Goal: Task Accomplishment & Management: Manage account settings

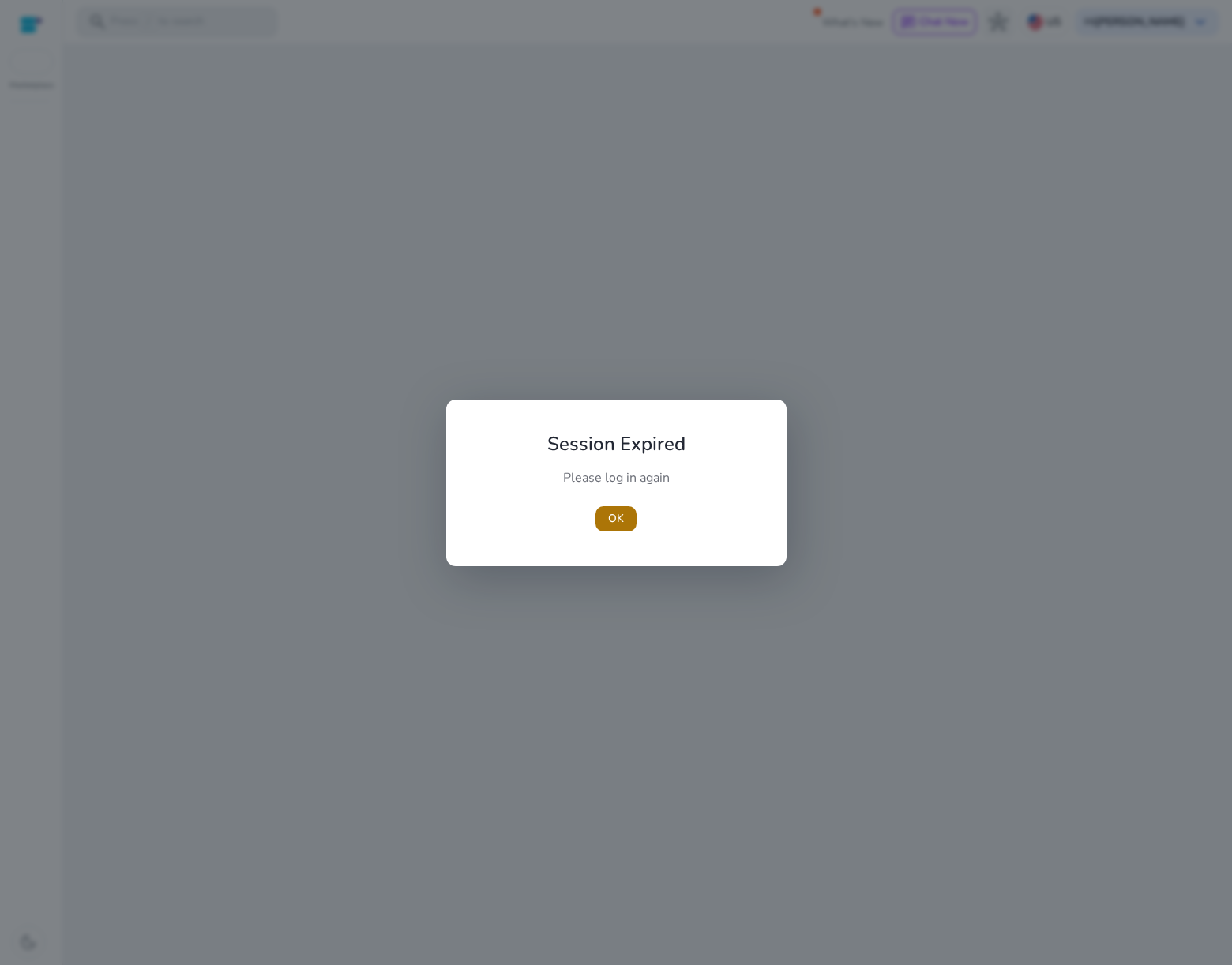
click at [626, 520] on span "button" at bounding box center [615, 519] width 41 height 38
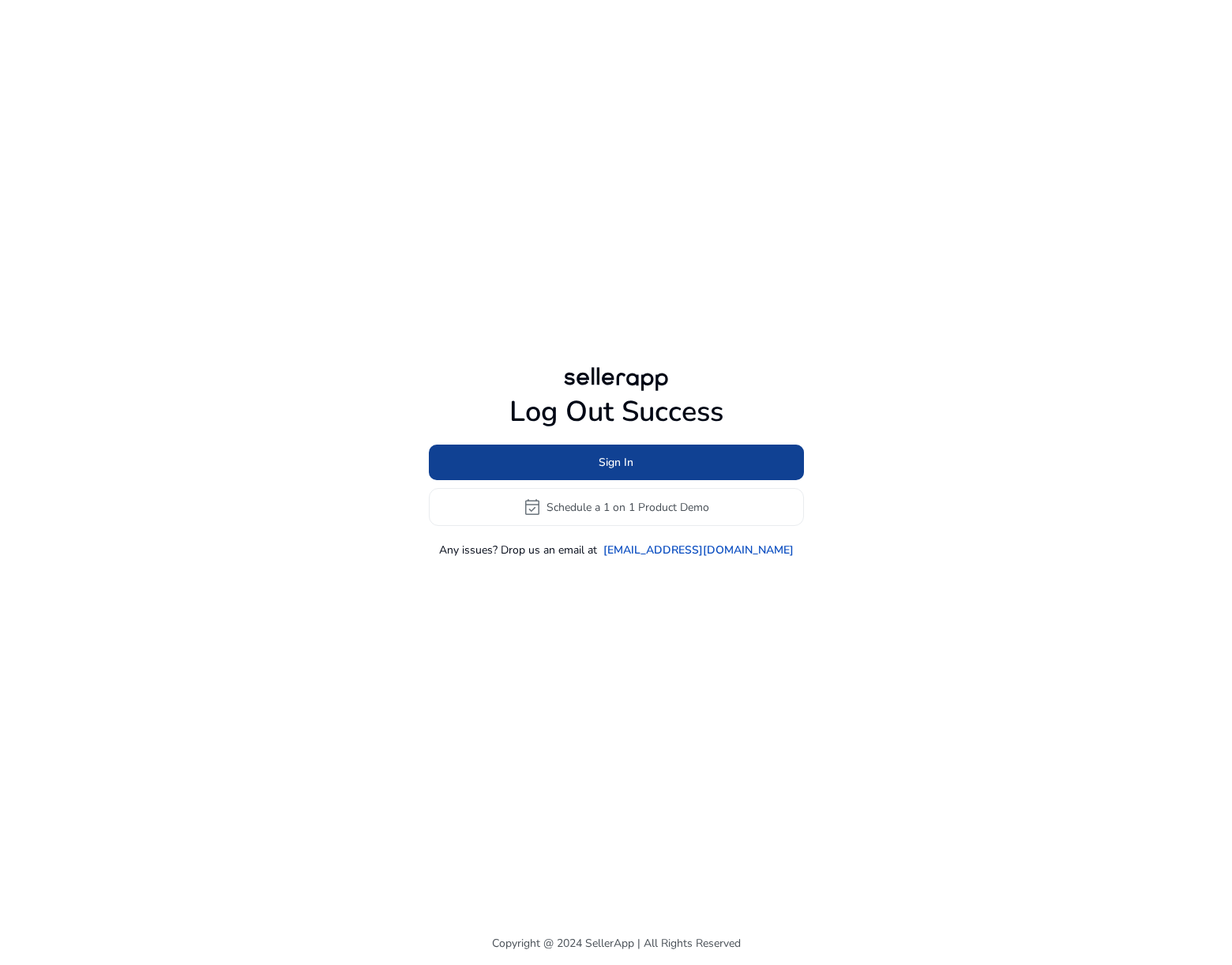
click at [613, 460] on span "Sign In" at bounding box center [615, 462] width 35 height 17
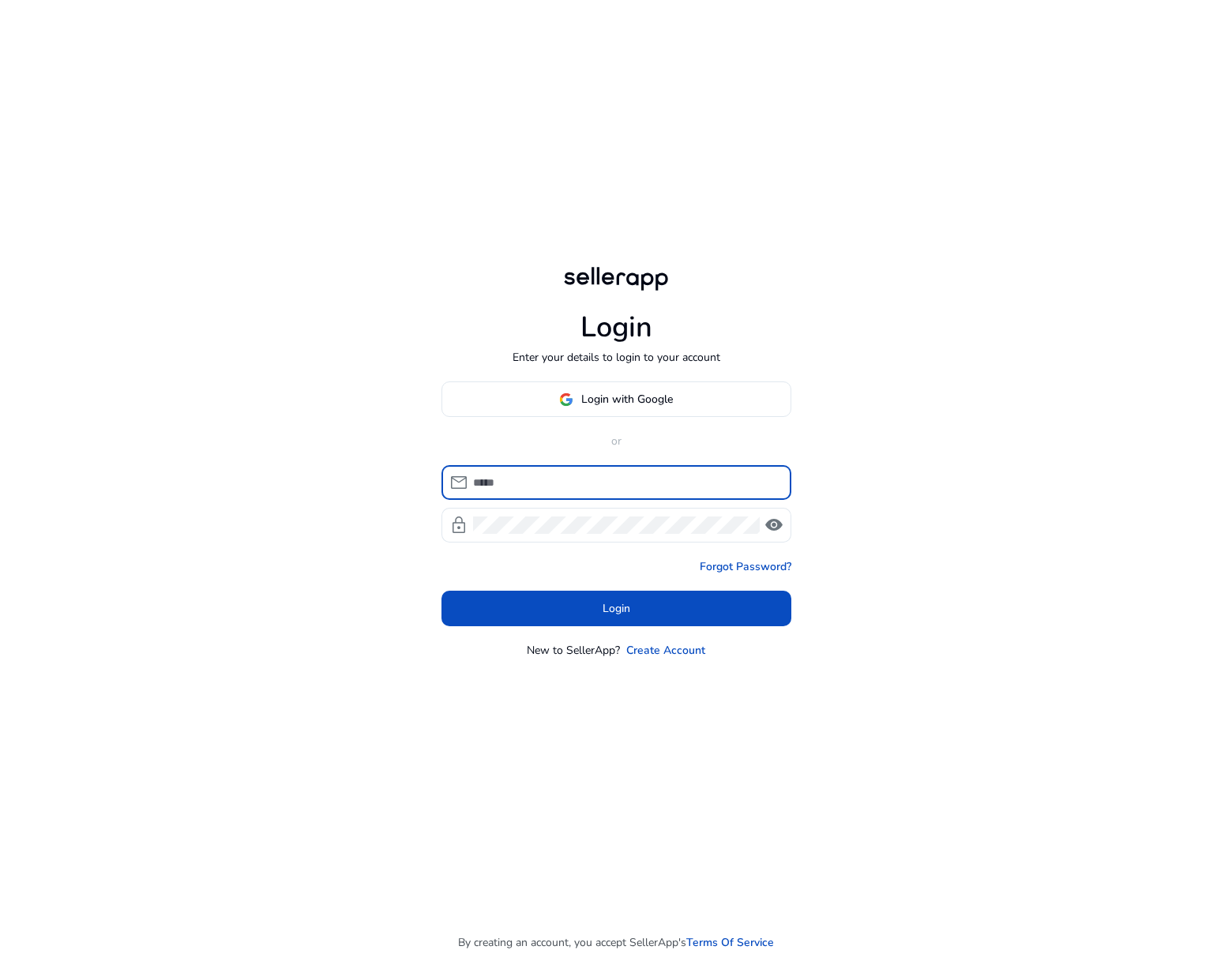
click at [522, 490] on input at bounding box center [626, 482] width 306 height 17
type input "**********"
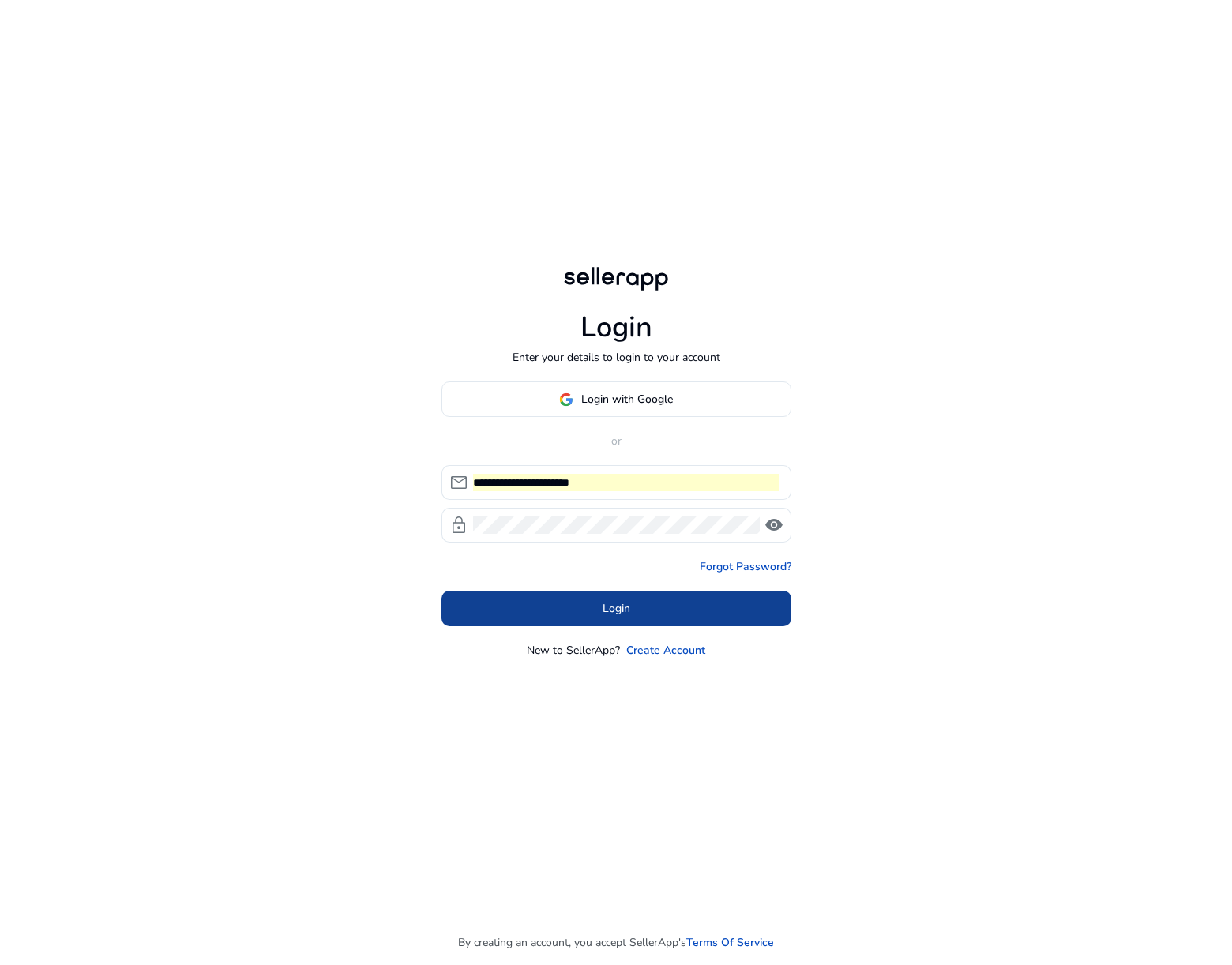
click at [597, 615] on span at bounding box center [616, 609] width 350 height 38
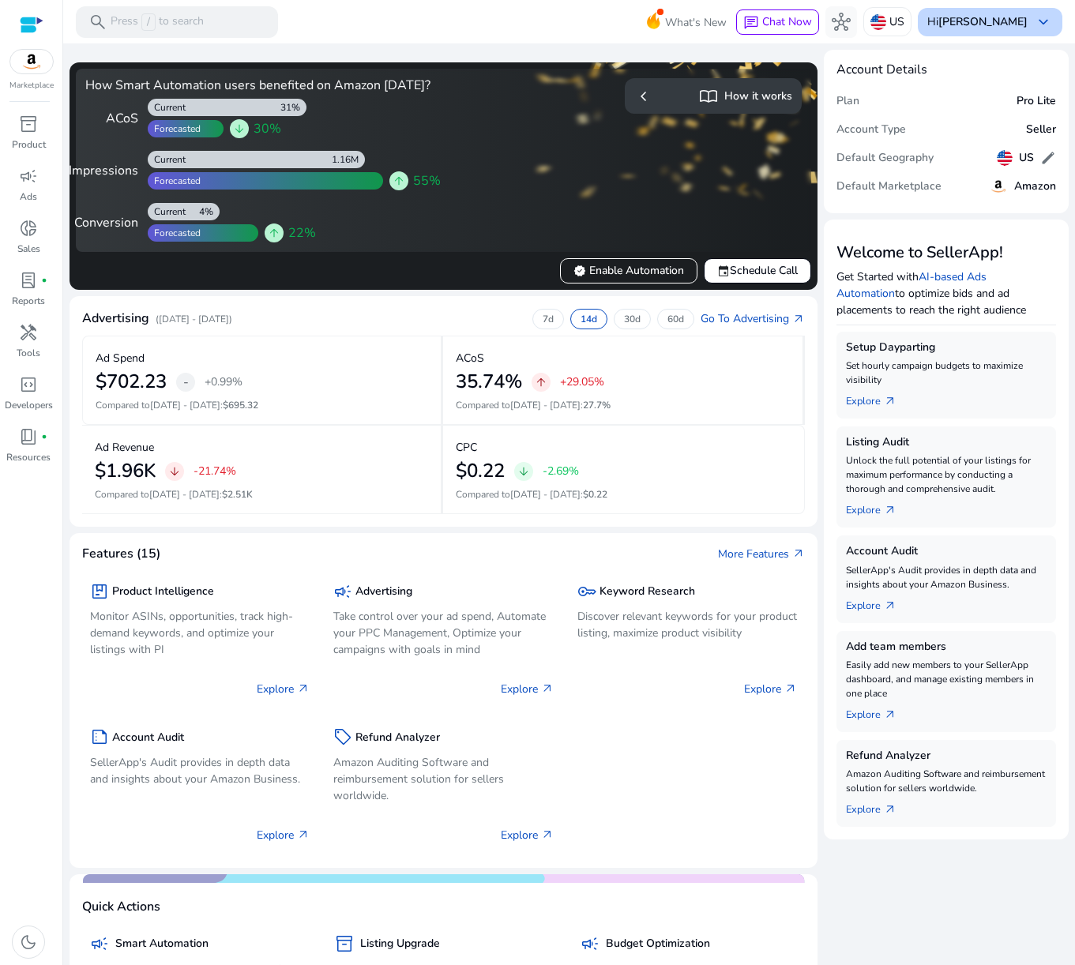
click at [999, 32] on div "Hi [PERSON_NAME] keyboard_arrow_down" at bounding box center [989, 22] width 144 height 28
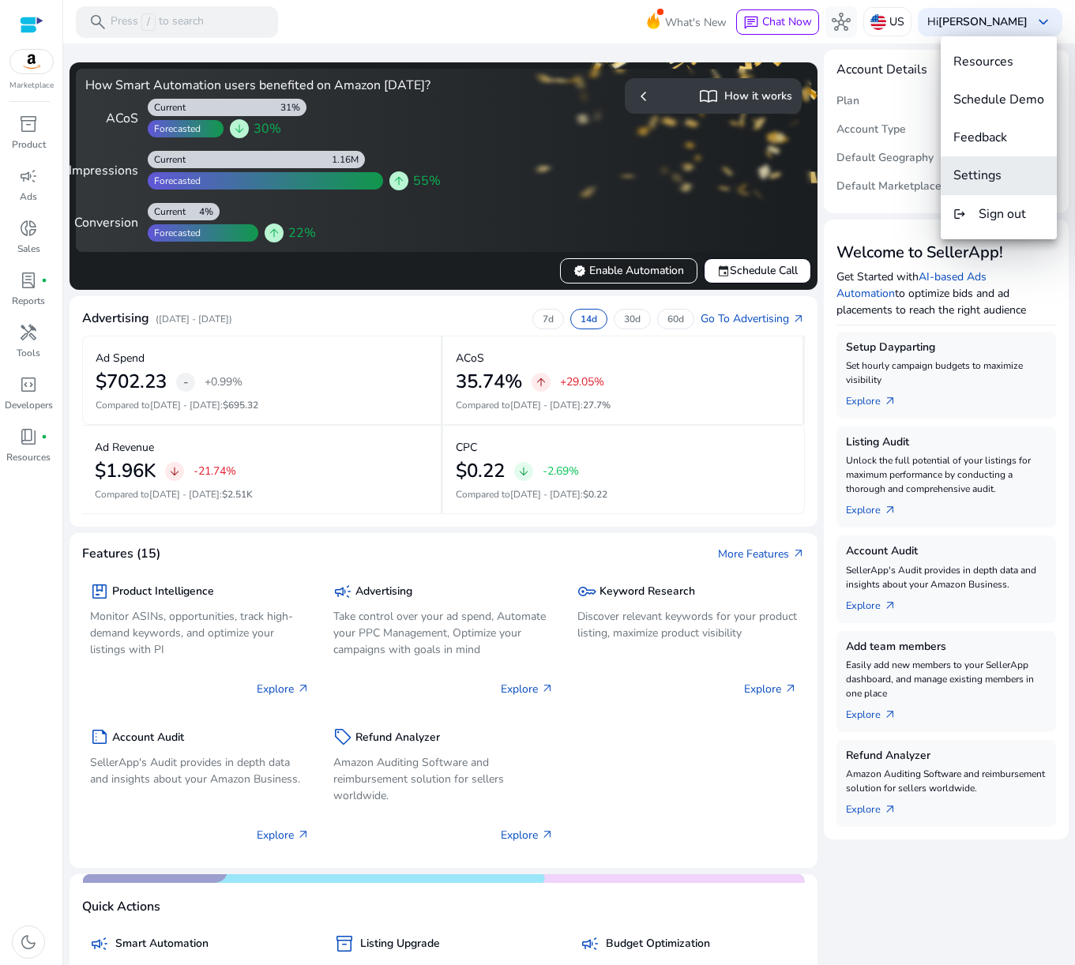
click at [968, 183] on span "Settings" at bounding box center [998, 175] width 91 height 17
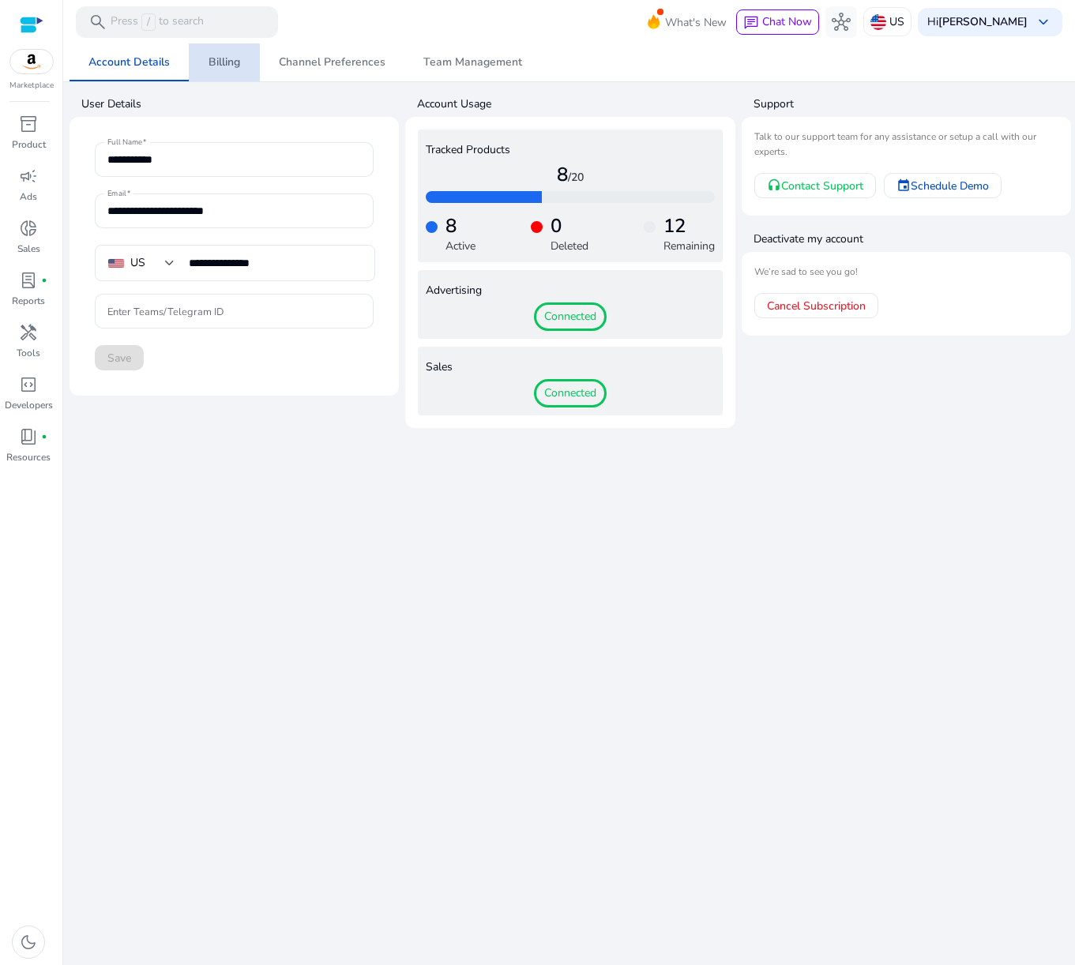
click at [227, 48] on span "Billing" at bounding box center [224, 62] width 32 height 38
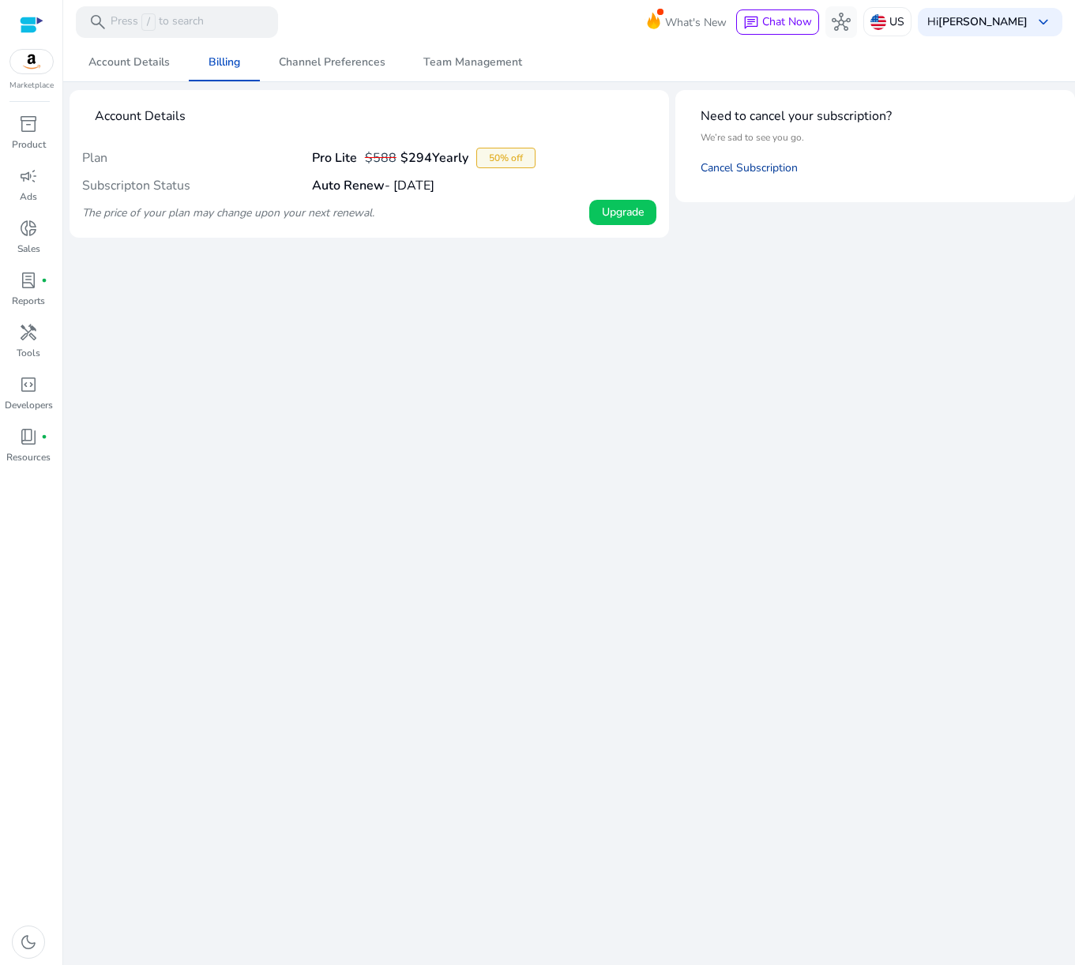
click at [752, 162] on link "Cancel Subscription" at bounding box center [748, 167] width 97 height 15
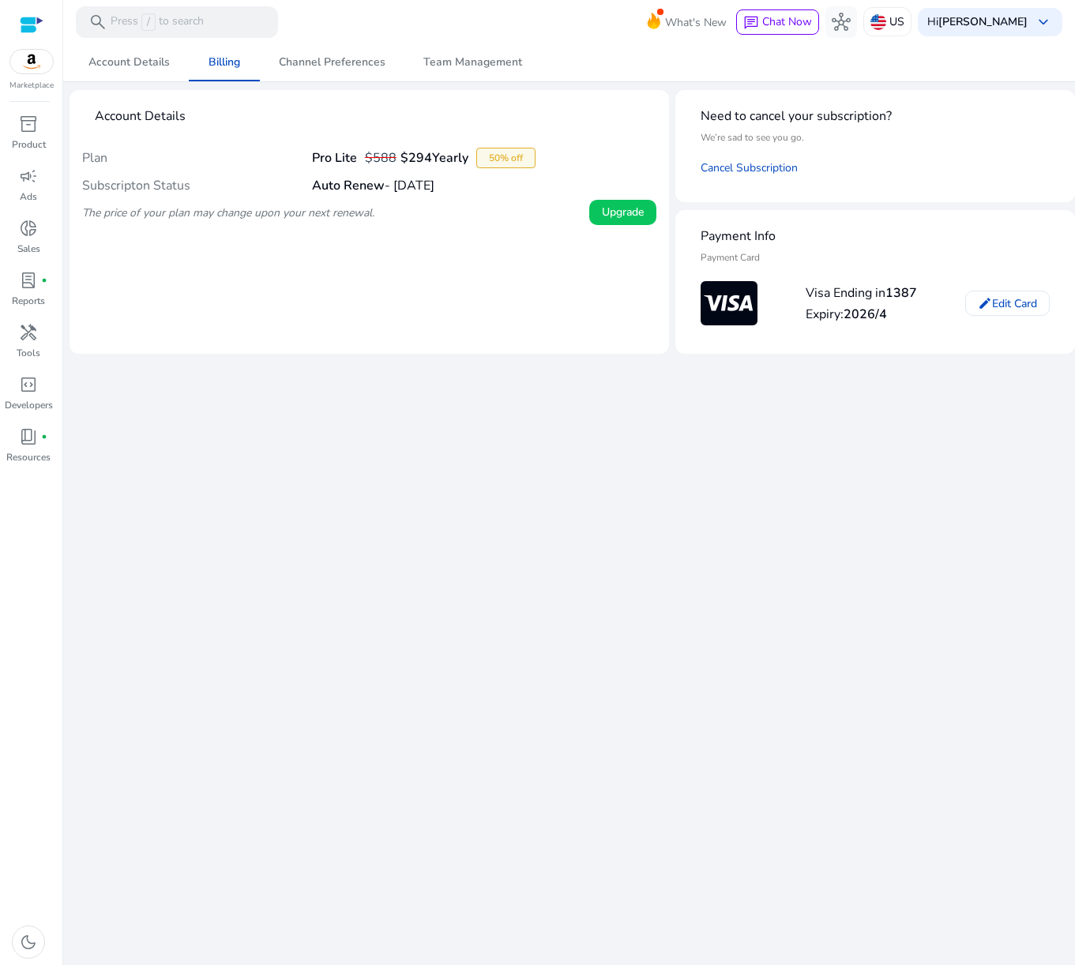
drag, startPoint x: 471, startPoint y: 186, endPoint x: 398, endPoint y: 189, distance: 72.7
click at [398, 189] on div "Subscripton Status Auto Renew - [DATE]" at bounding box center [369, 185] width 574 height 27
copy h4 "[DATE]"
click at [551, 519] on div "We are getting things ready for you... Account Details Billing Channel Preferen…" at bounding box center [568, 503] width 999 height 921
click at [132, 62] on span "Account Details" at bounding box center [128, 62] width 81 height 11
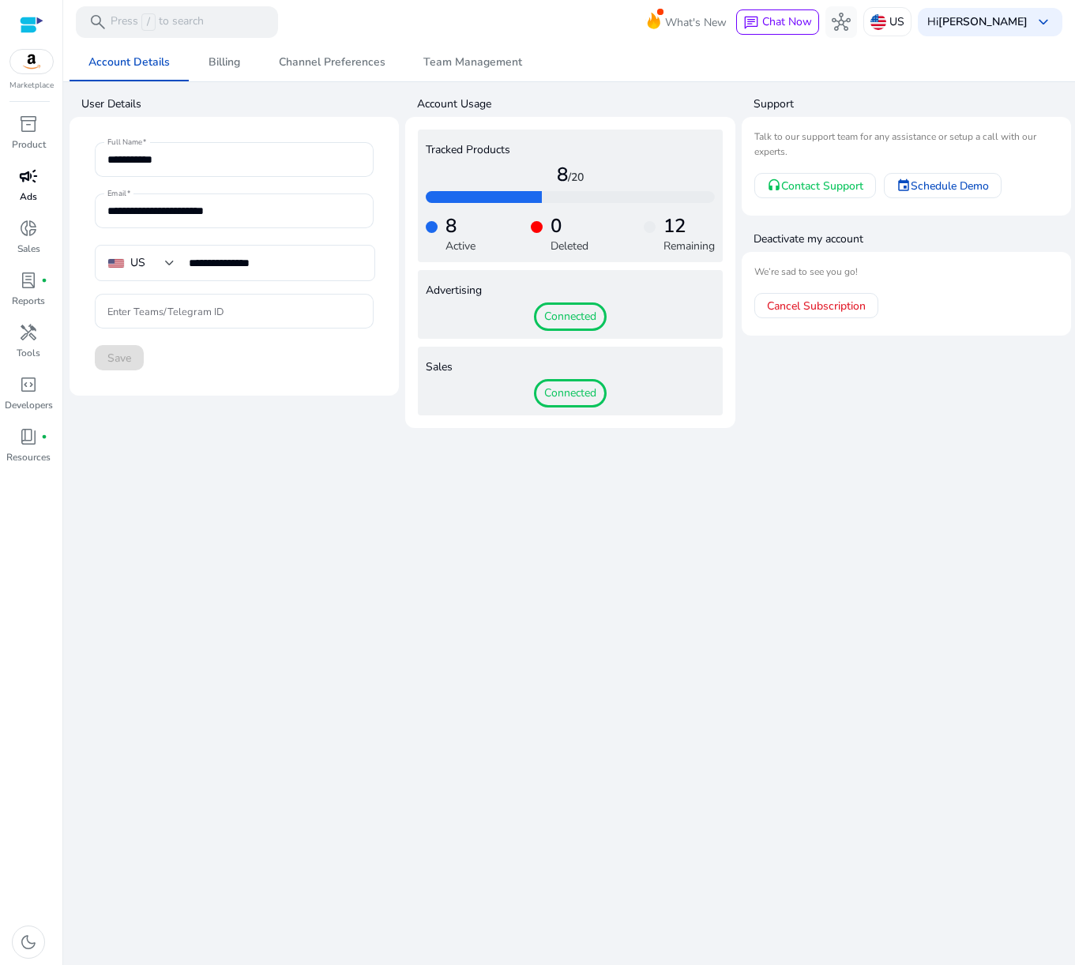
click at [35, 182] on span "campaign" at bounding box center [28, 176] width 19 height 19
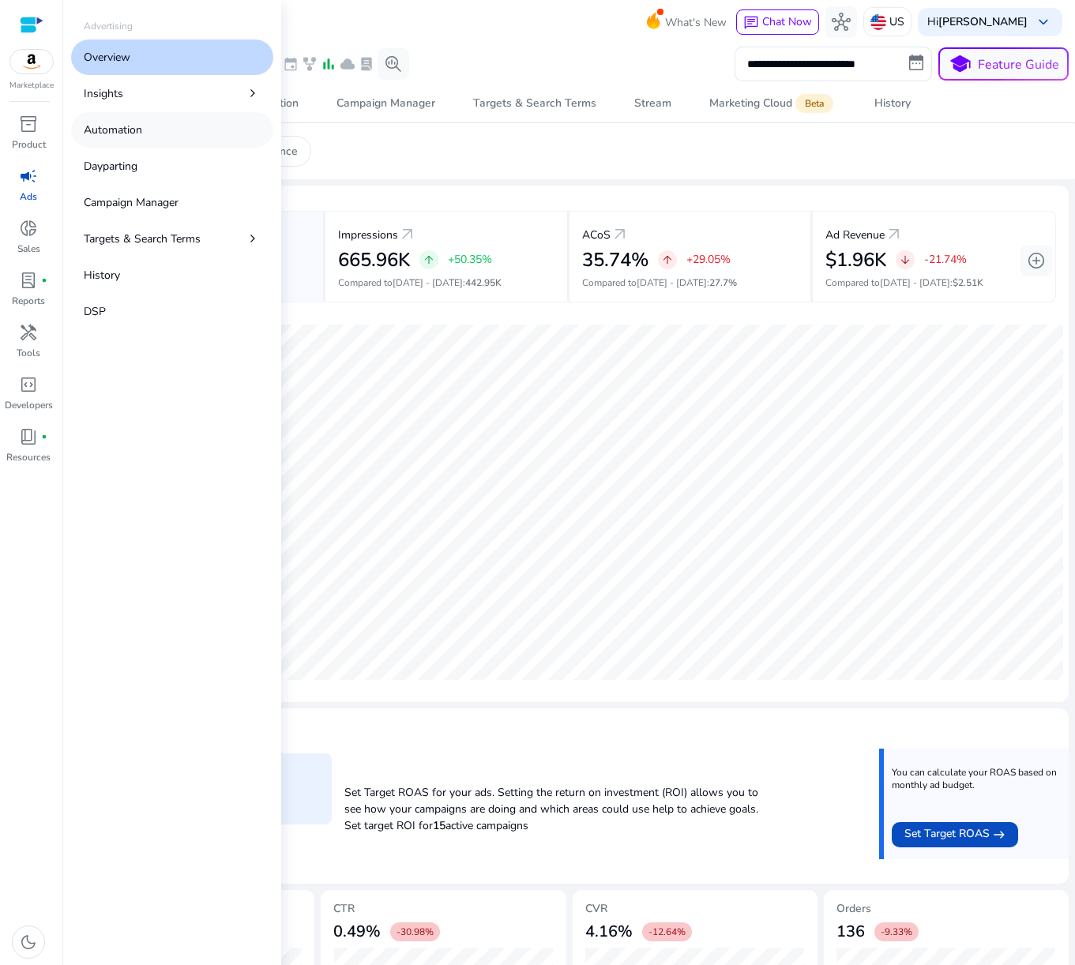
click at [110, 129] on p "Automation" at bounding box center [113, 130] width 58 height 17
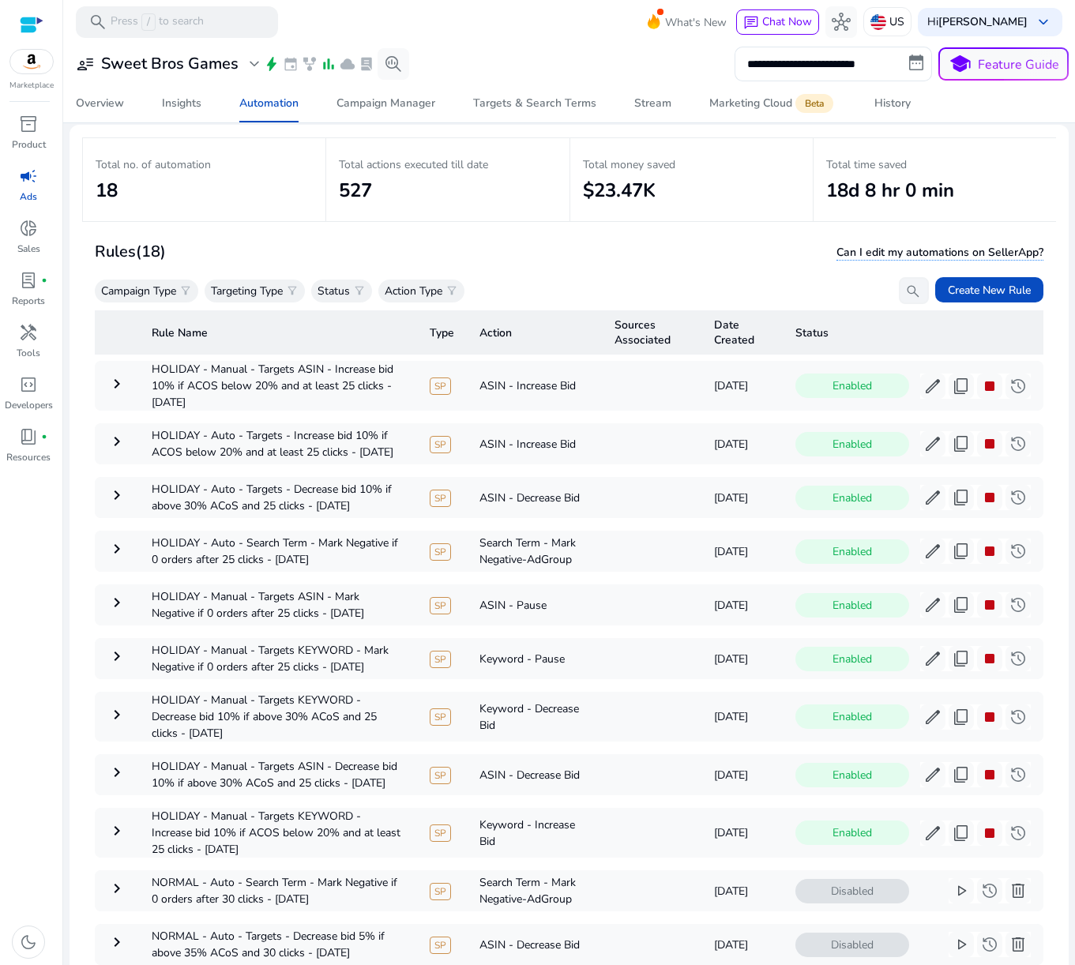
scroll to position [115, 0]
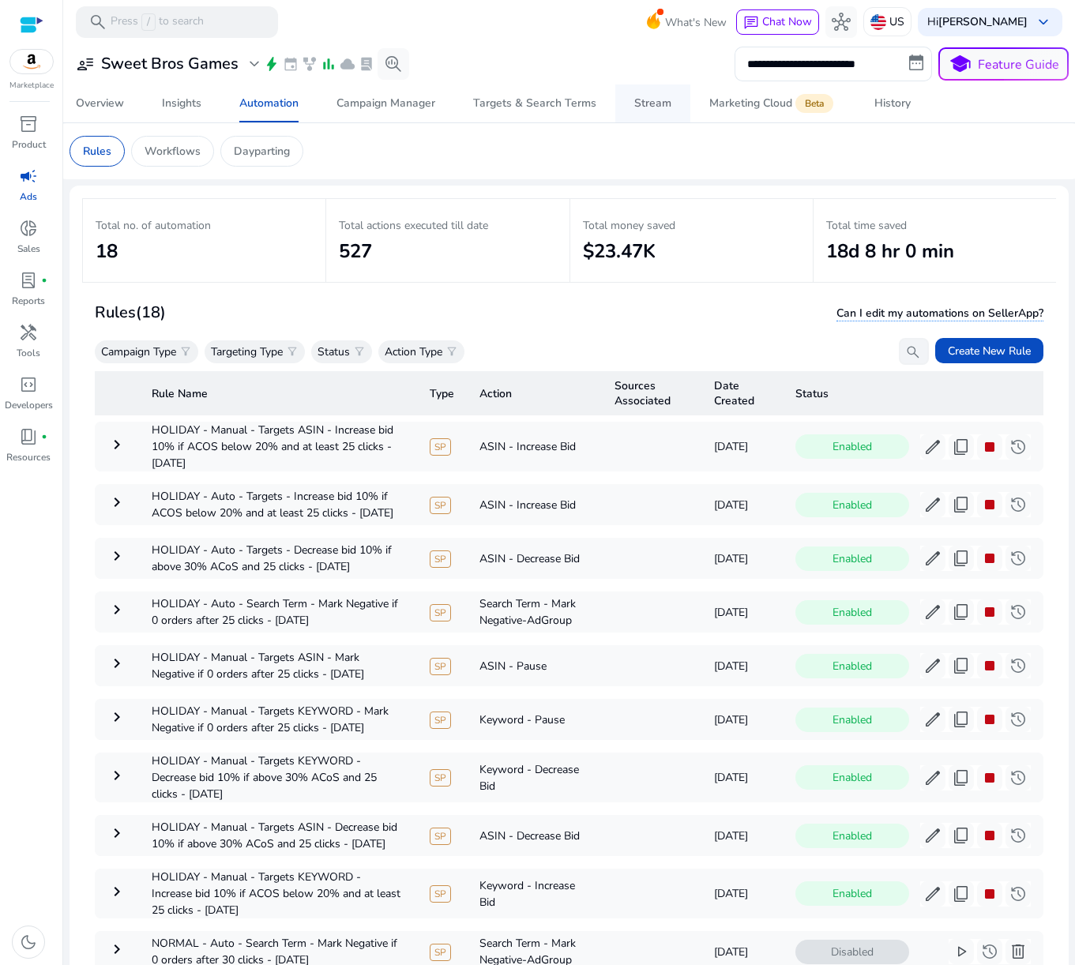
click at [641, 109] on div "Stream" at bounding box center [652, 103] width 37 height 11
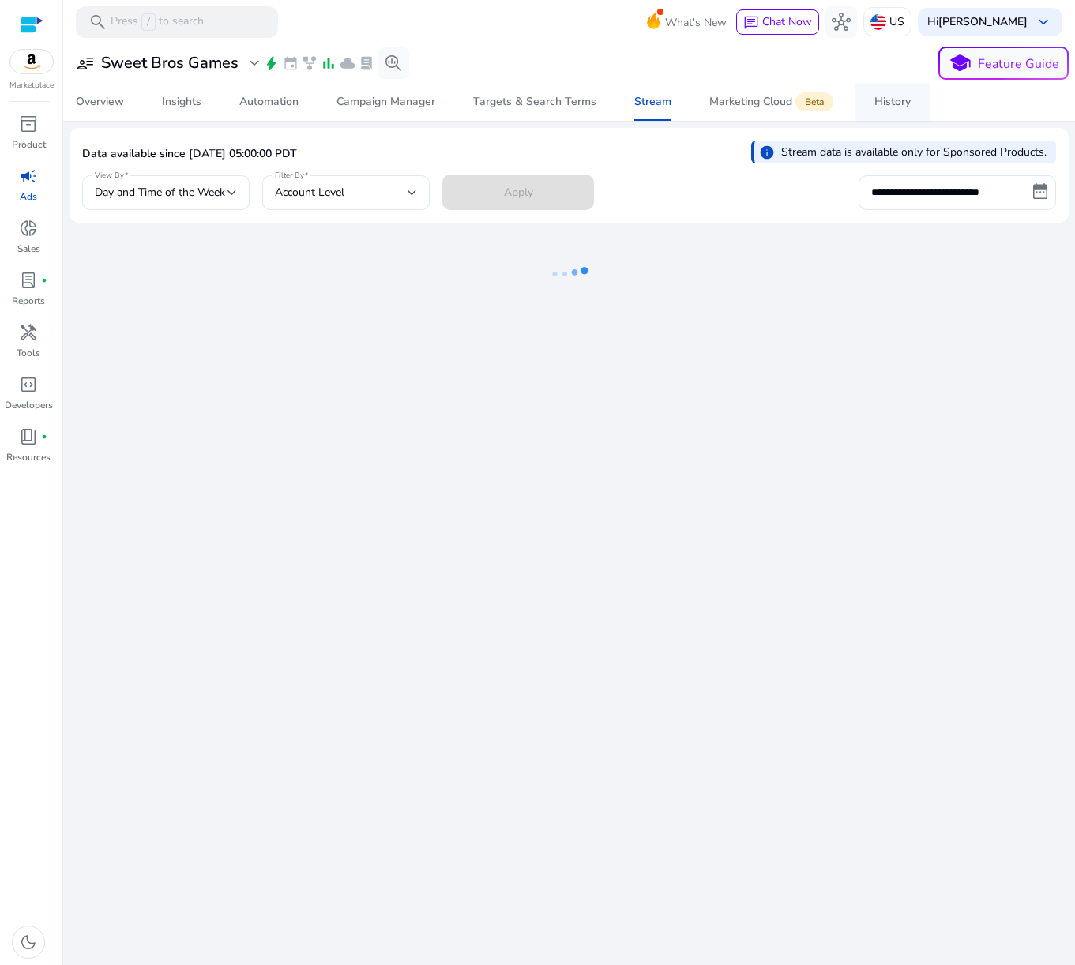
click at [886, 99] on div "History" at bounding box center [892, 101] width 36 height 11
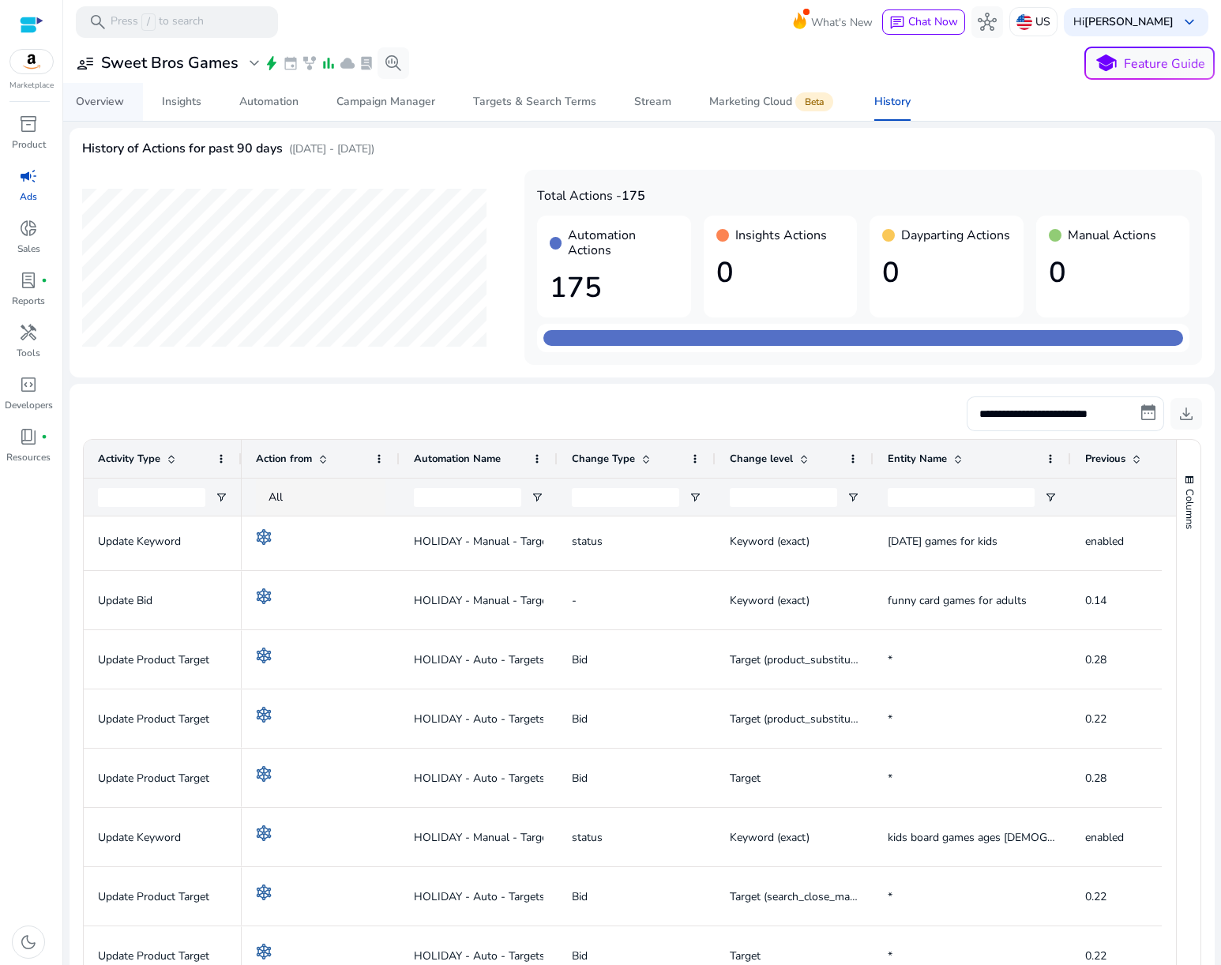
click at [99, 104] on div "Overview" at bounding box center [100, 101] width 48 height 11
